Goal: Find specific page/section: Find specific page/section

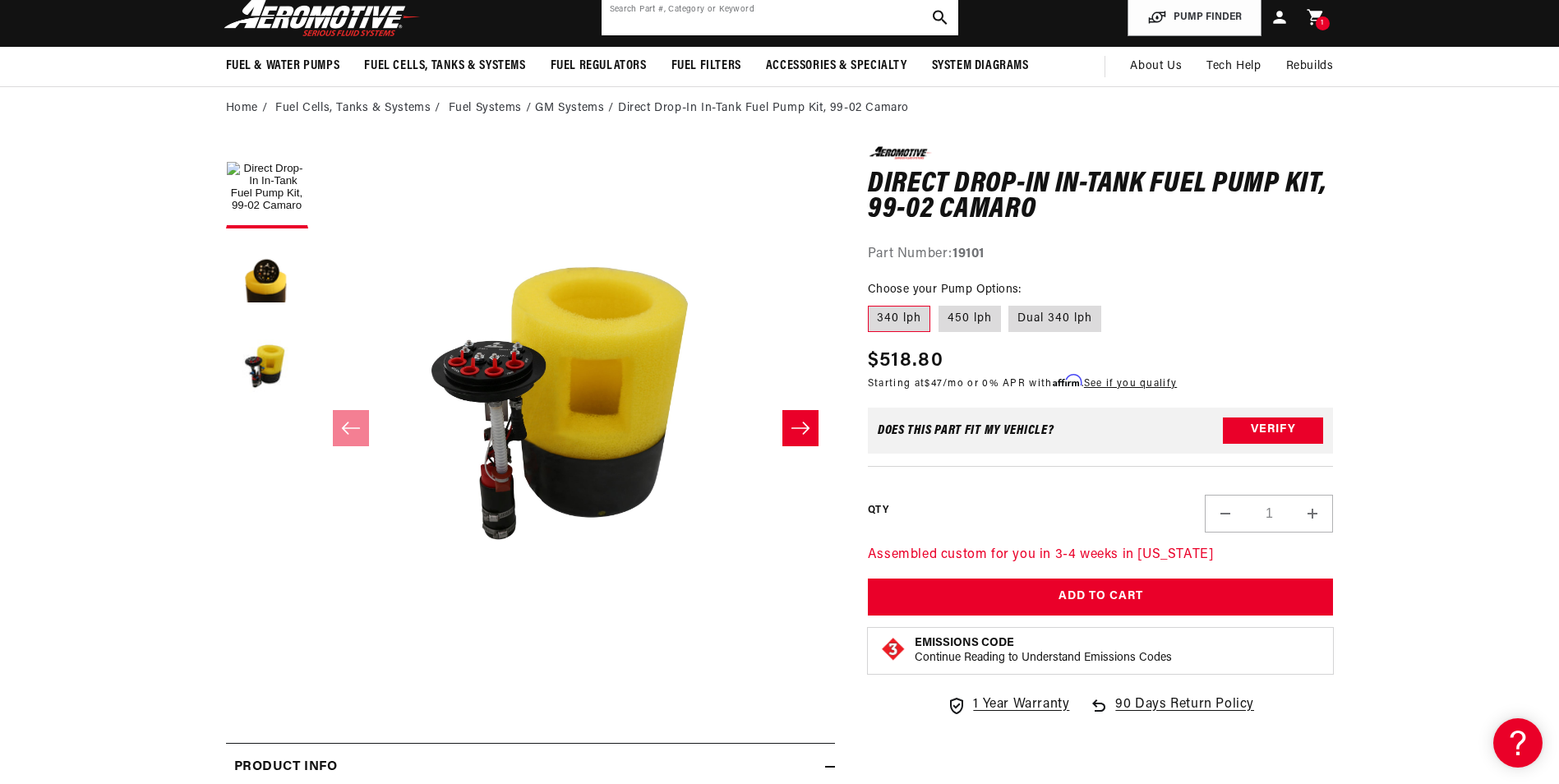
click at [858, 11] on input "text" at bounding box center [780, 17] width 357 height 36
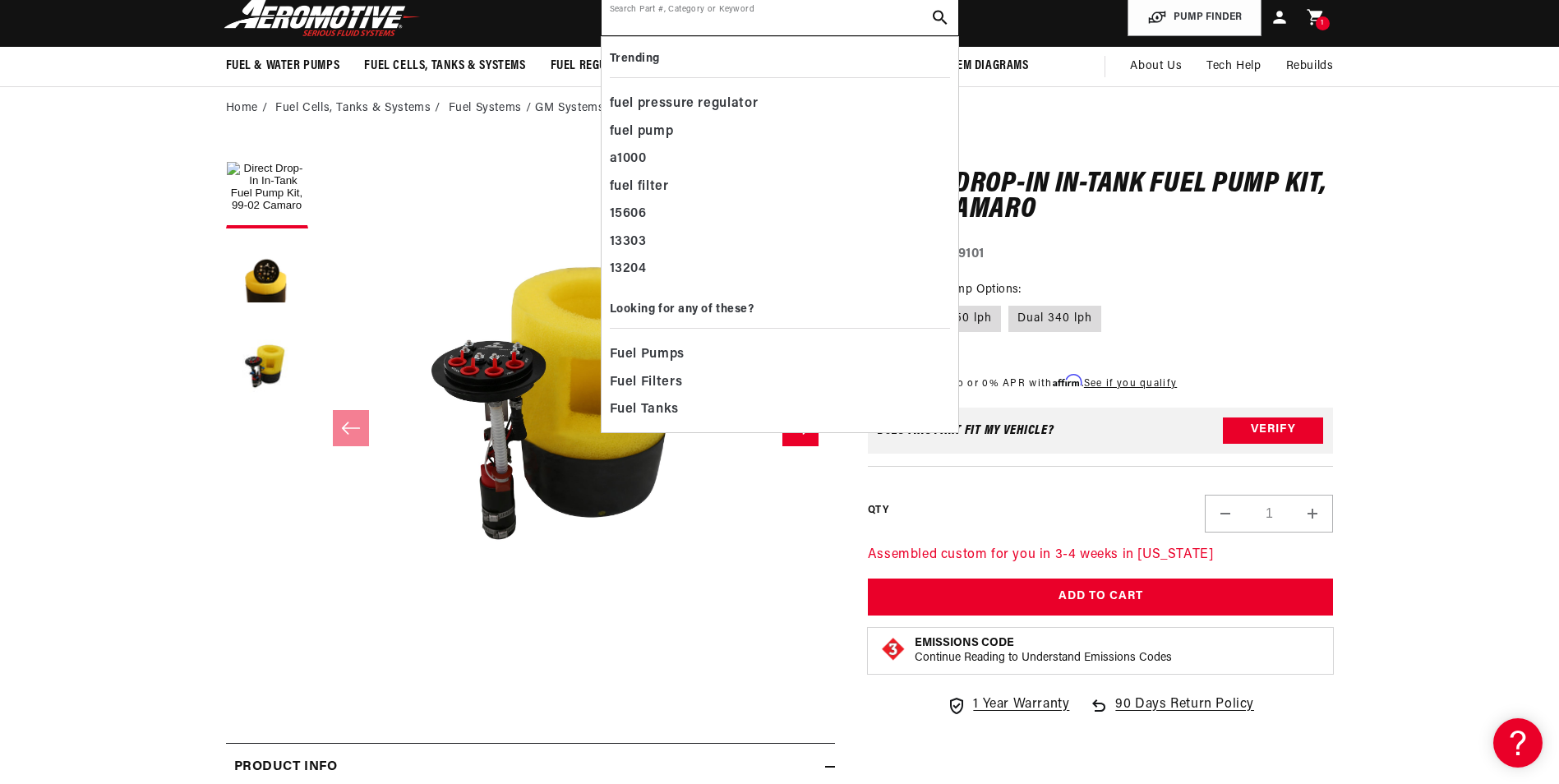
paste input "11569"
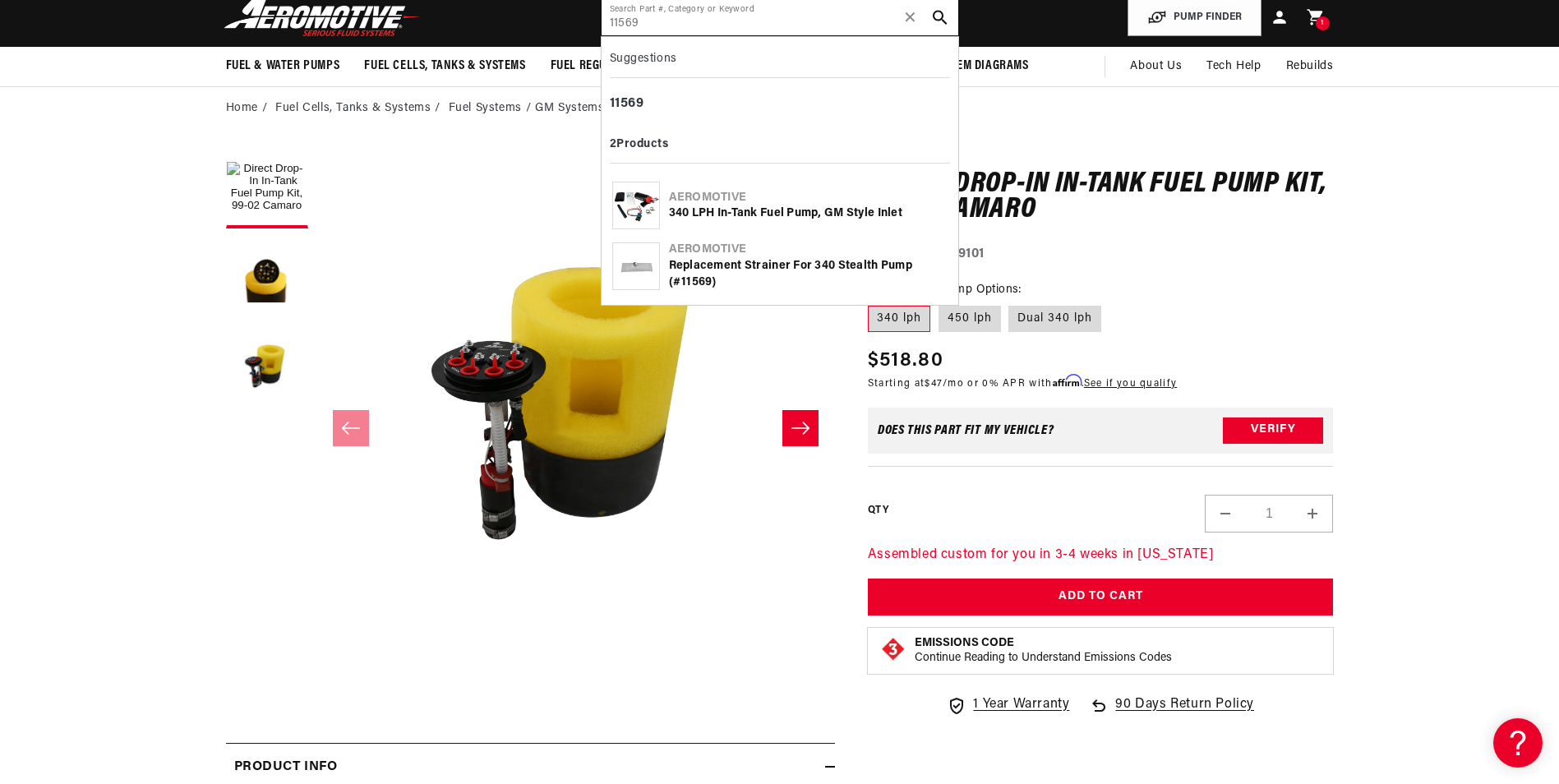
type input "11569"
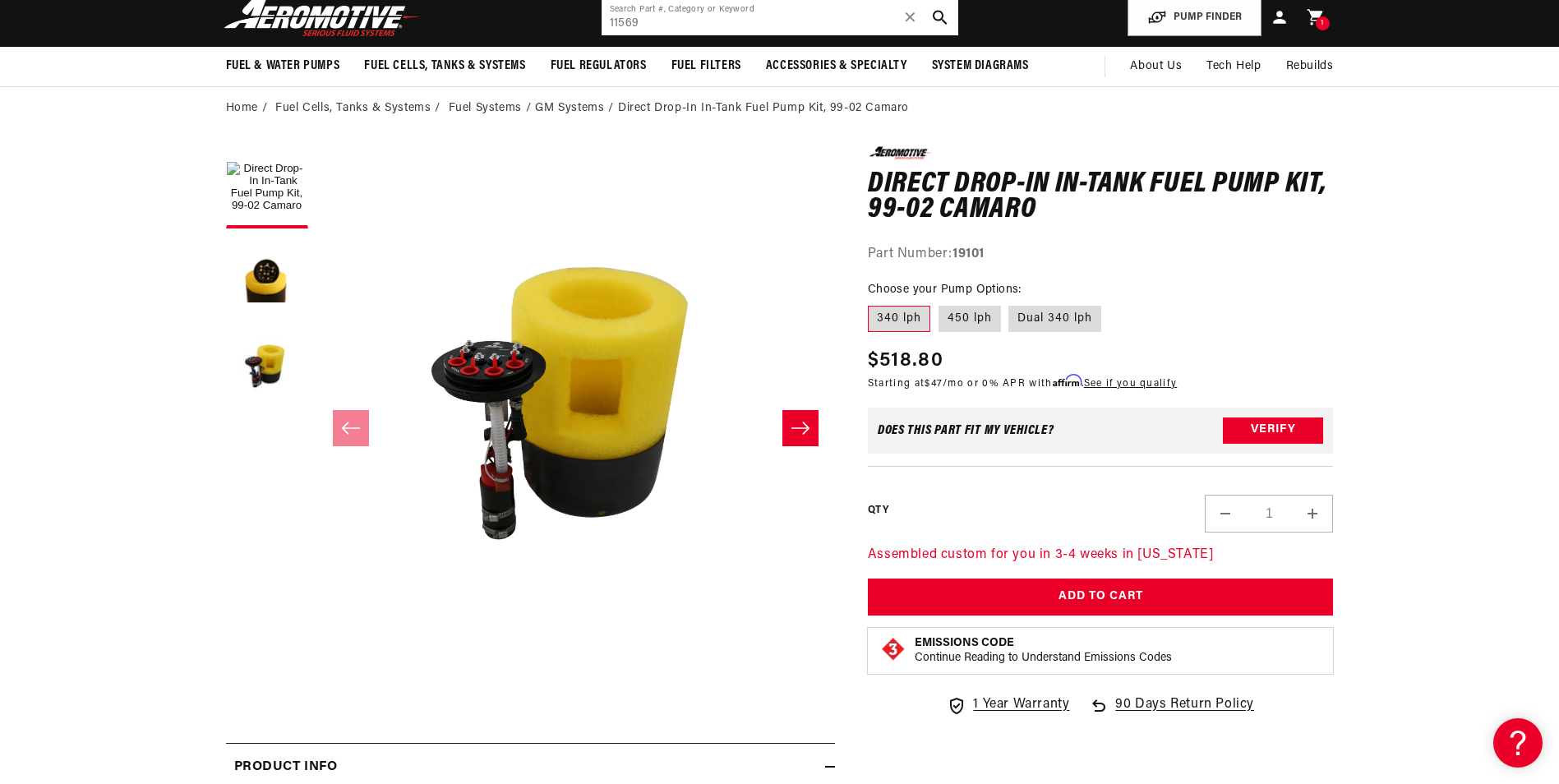
scroll to position [0, 82]
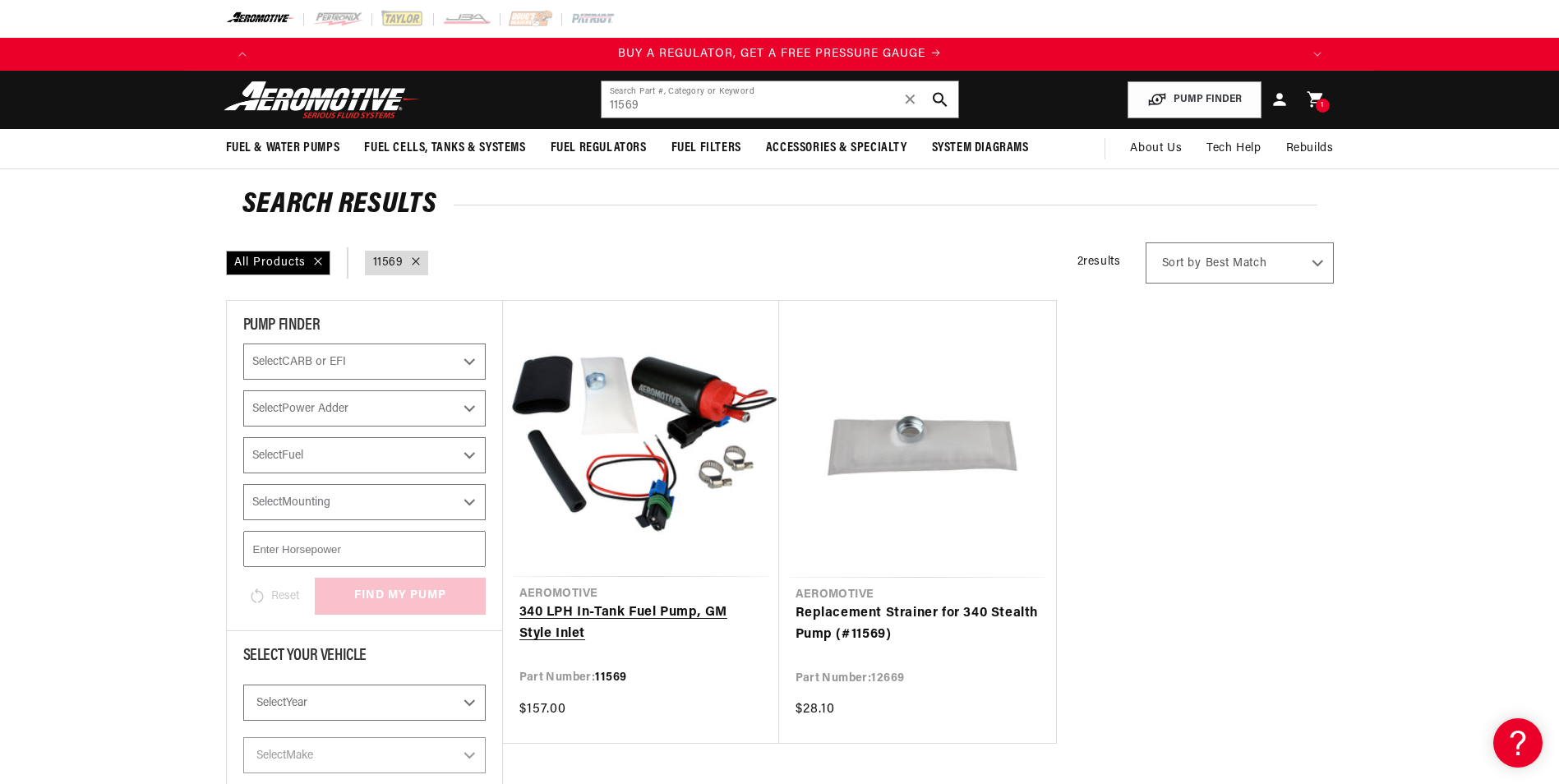
click at [659, 609] on link "340 LPH In-Tank Fuel Pump, GM Style Inlet" at bounding box center [640, 623] width 243 height 42
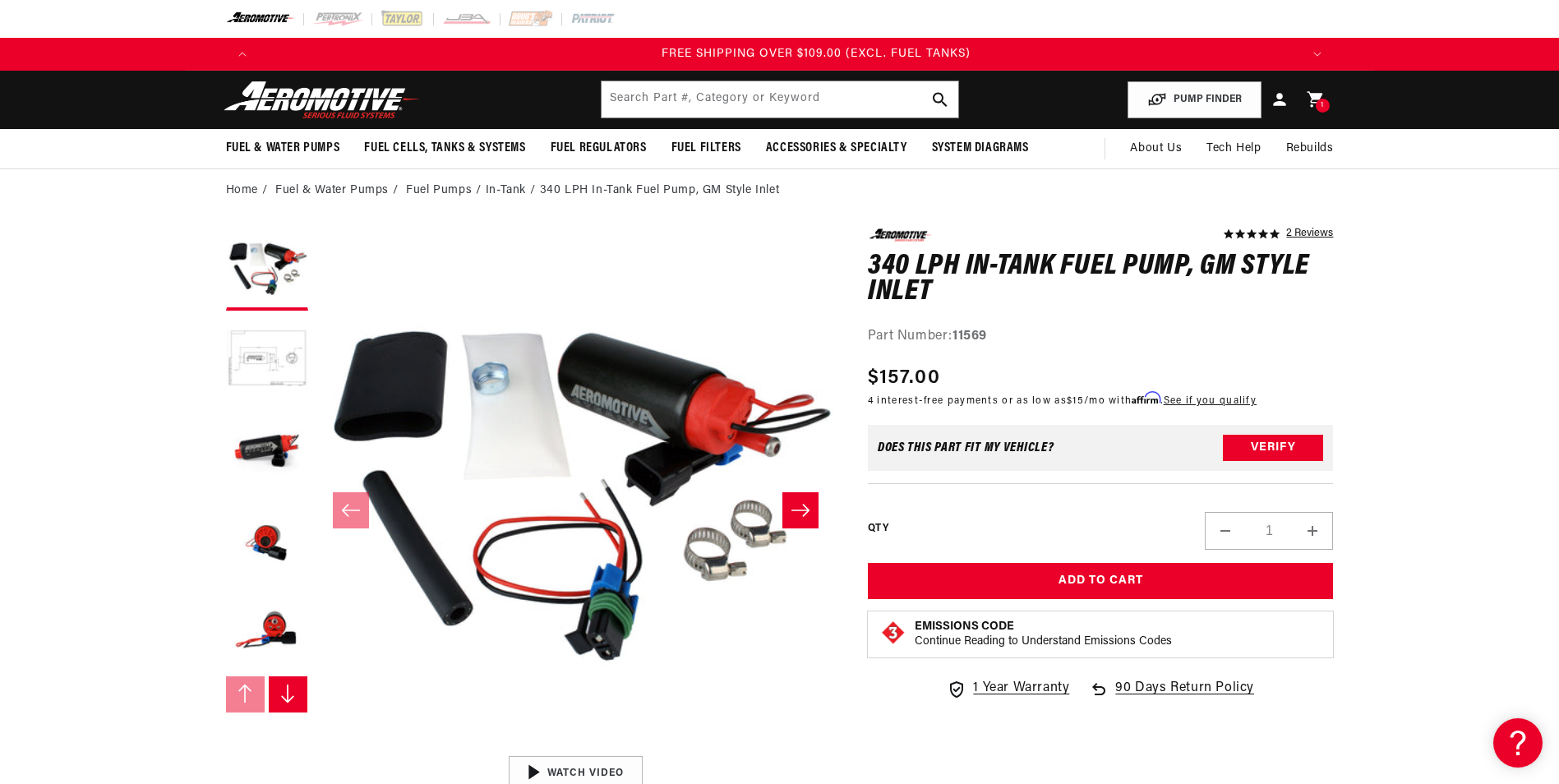
scroll to position [0, 3125]
